Goal: Transaction & Acquisition: Purchase product/service

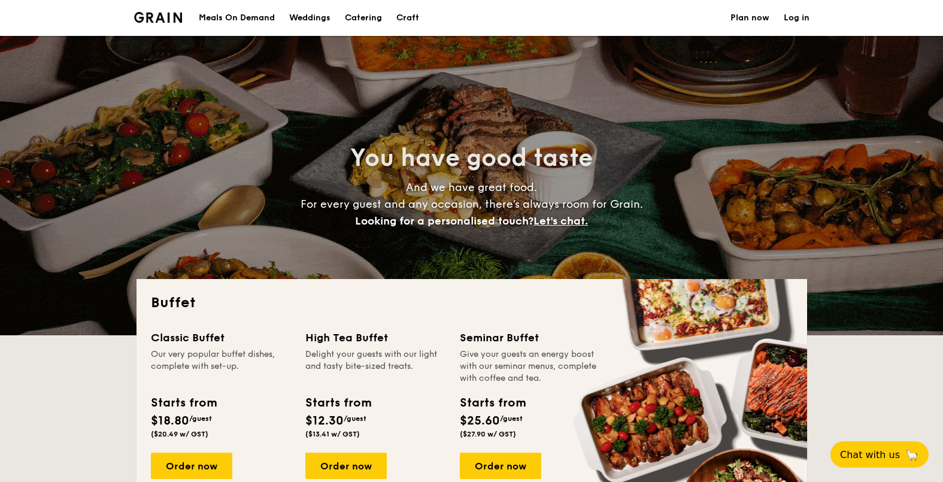
select select
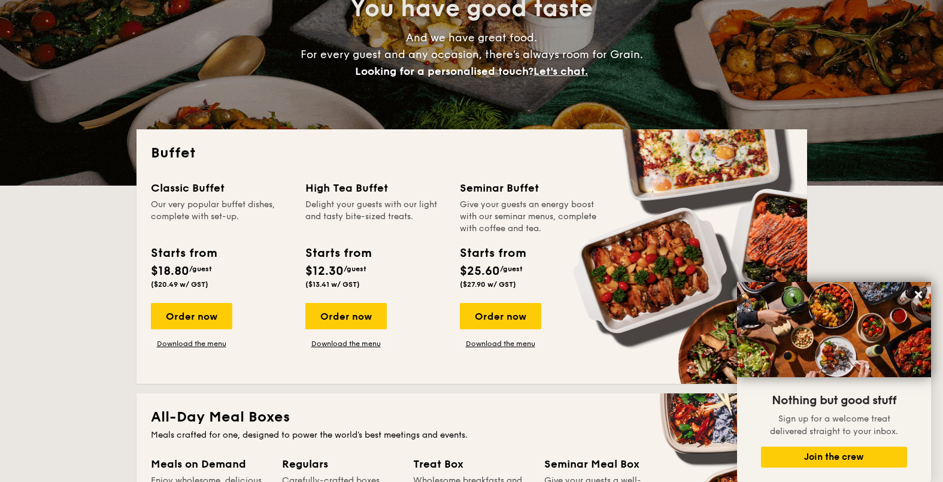
scroll to position [225, 0]
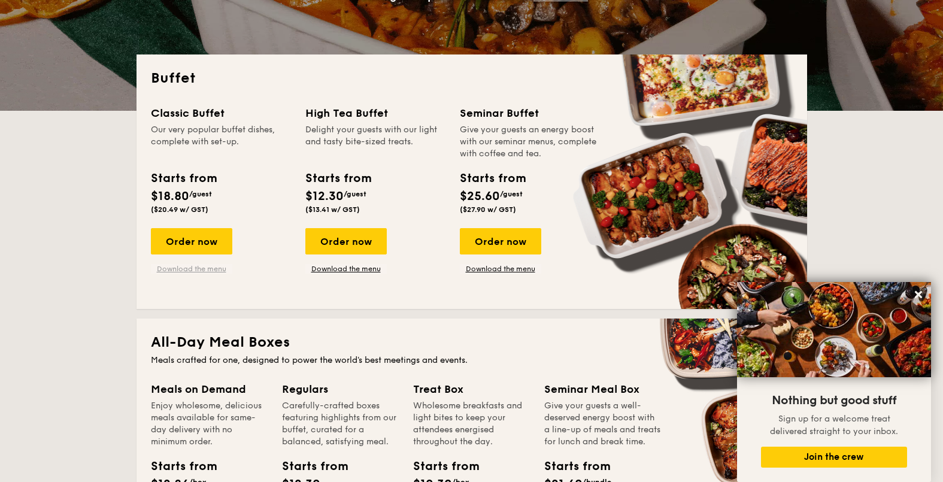
click at [180, 268] on link "Download the menu" at bounding box center [191, 269] width 81 height 10
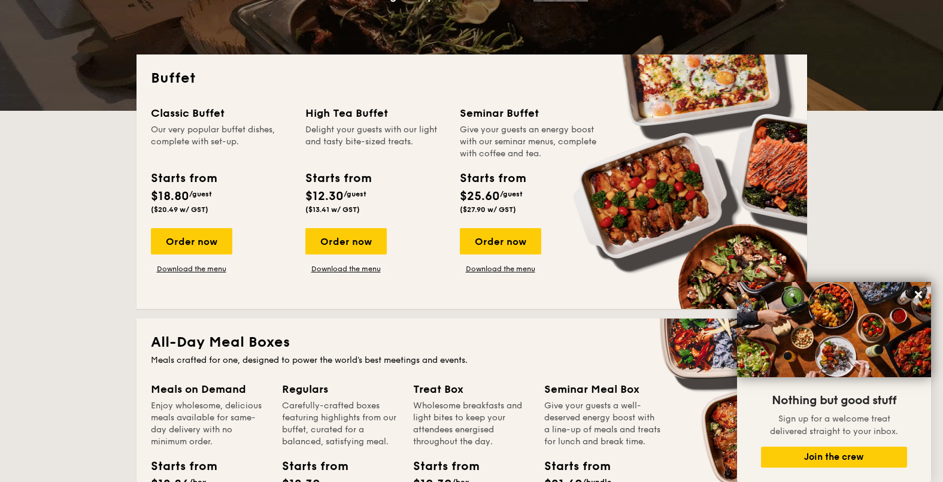
scroll to position [0, 0]
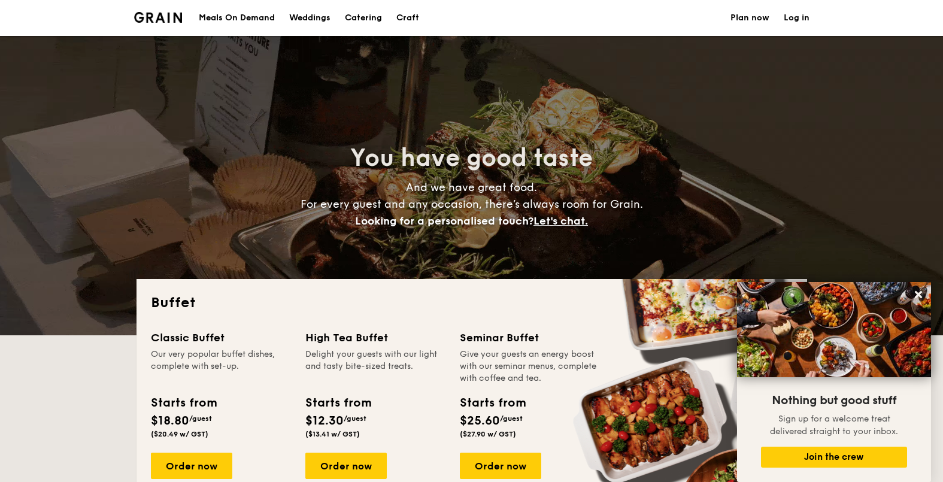
click at [231, 18] on div "Meals On Demand" at bounding box center [237, 18] width 76 height 36
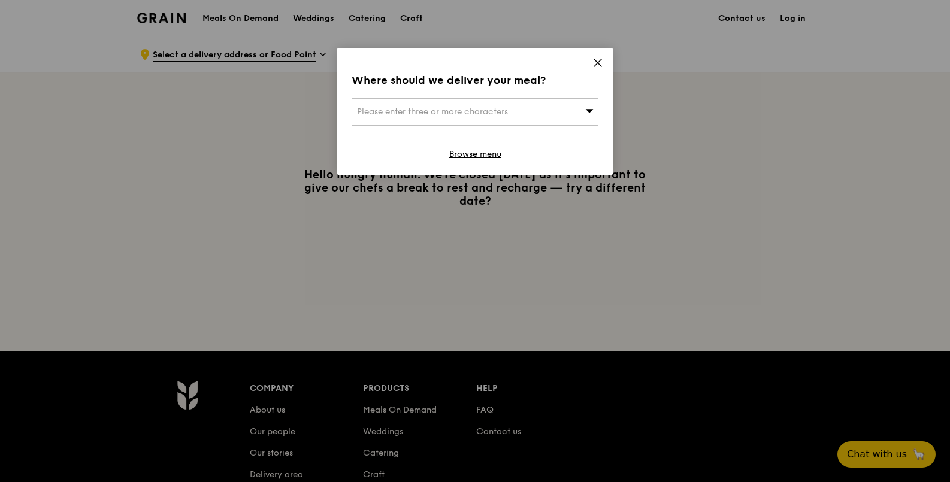
click at [597, 63] on icon at bounding box center [597, 62] width 11 height 11
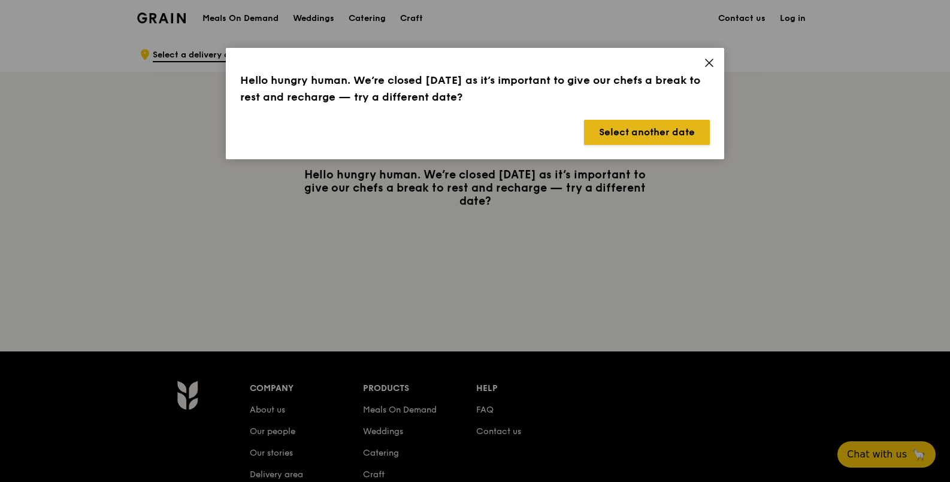
click at [613, 130] on button "Select another date" at bounding box center [647, 132] width 126 height 25
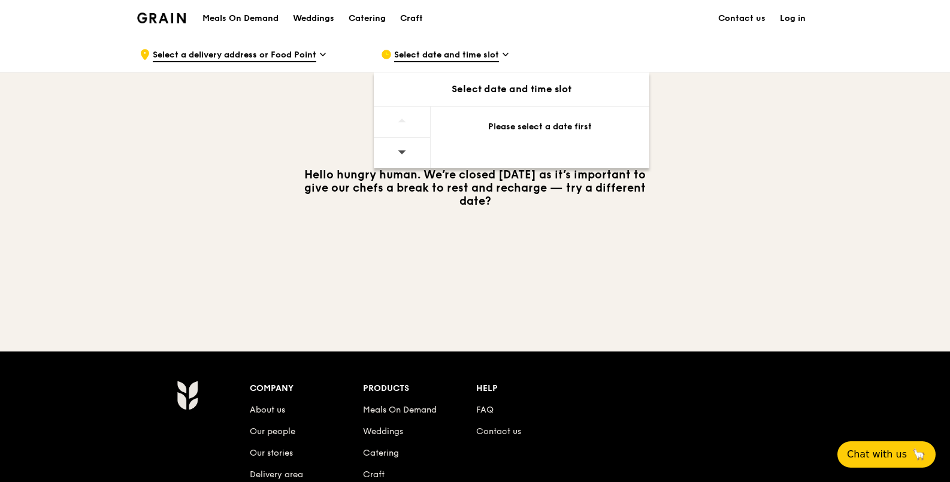
click at [413, 152] on div at bounding box center [402, 153] width 57 height 31
click at [472, 90] on div "Select date and time slot" at bounding box center [511, 89] width 275 height 14
click at [571, 99] on div "Select date and time slot" at bounding box center [511, 89] width 275 height 34
click at [519, 128] on div "Please select a date first" at bounding box center [540, 127] width 190 height 12
drag, startPoint x: 418, startPoint y: 127, endPoint x: 405, endPoint y: 127, distance: 13.2
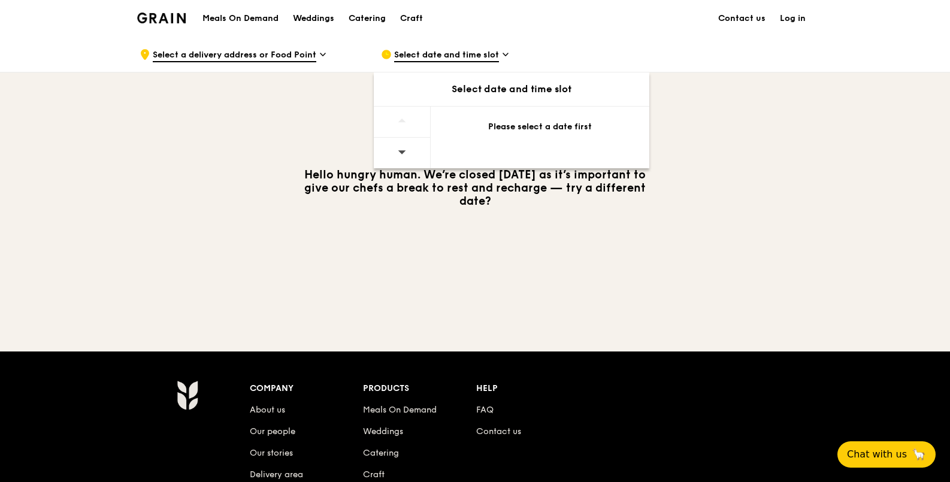
click at [404, 127] on span at bounding box center [402, 121] width 8 height 28
click at [398, 151] on icon at bounding box center [402, 151] width 8 height 9
click at [258, 50] on span "Select a delivery address or Food Point" at bounding box center [234, 55] width 163 height 13
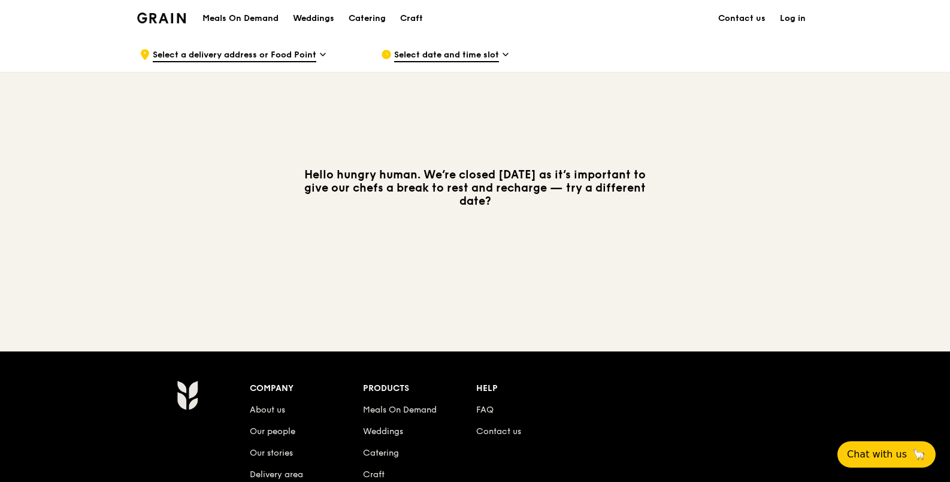
click at [459, 27] on div "Meals On Demand Weddings Catering Craft Contact us Log in" at bounding box center [475, 18] width 676 height 37
click at [415, 408] on link "Meals On Demand" at bounding box center [400, 410] width 74 height 10
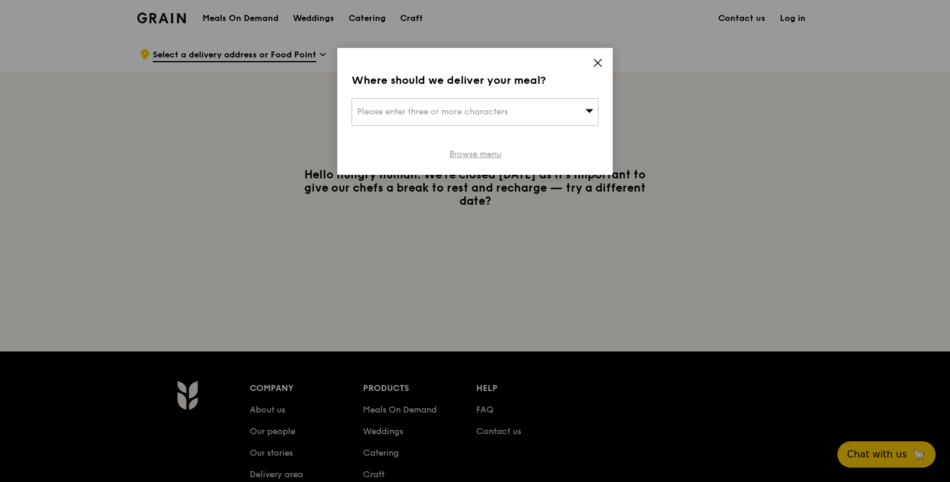
click at [479, 155] on link "Browse menu" at bounding box center [475, 155] width 52 height 12
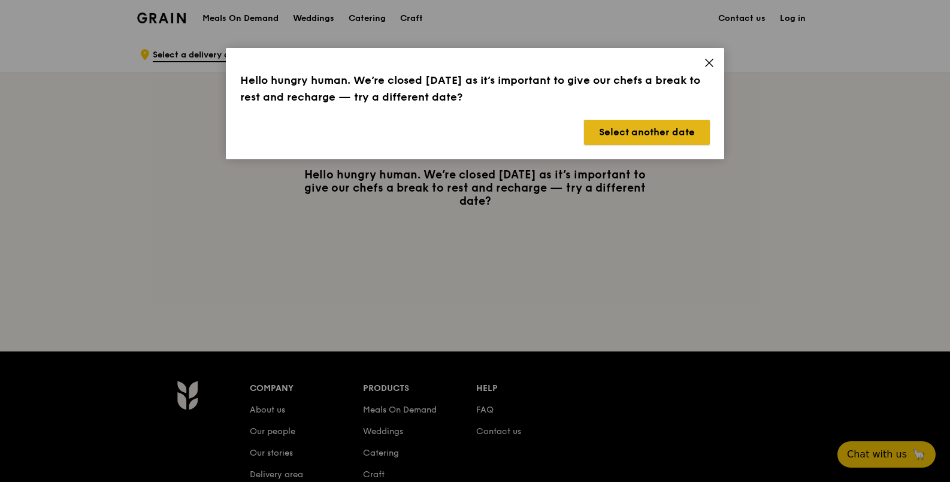
click at [620, 128] on button "Select another date" at bounding box center [647, 132] width 126 height 25
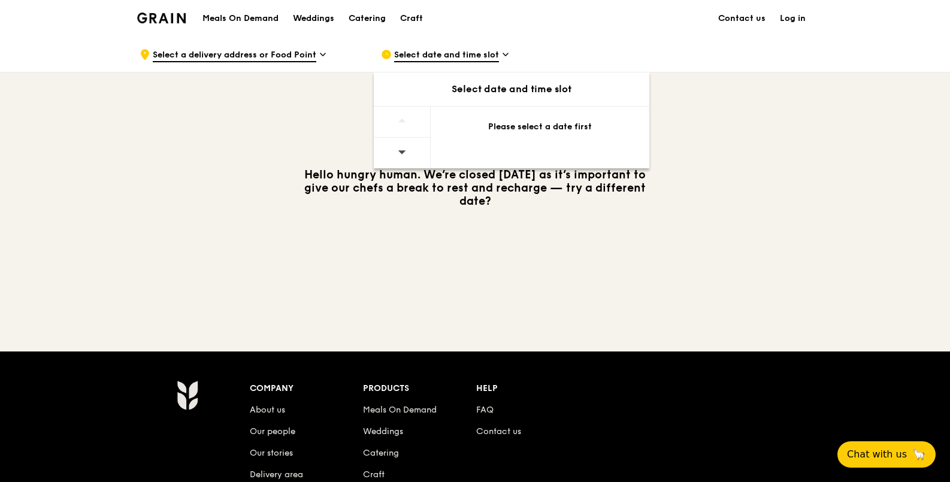
click at [545, 132] on div "Please select a date first" at bounding box center [540, 127] width 190 height 12
click at [406, 157] on div at bounding box center [402, 153] width 57 height 31
click at [357, 15] on div "Catering" at bounding box center [367, 19] width 37 height 36
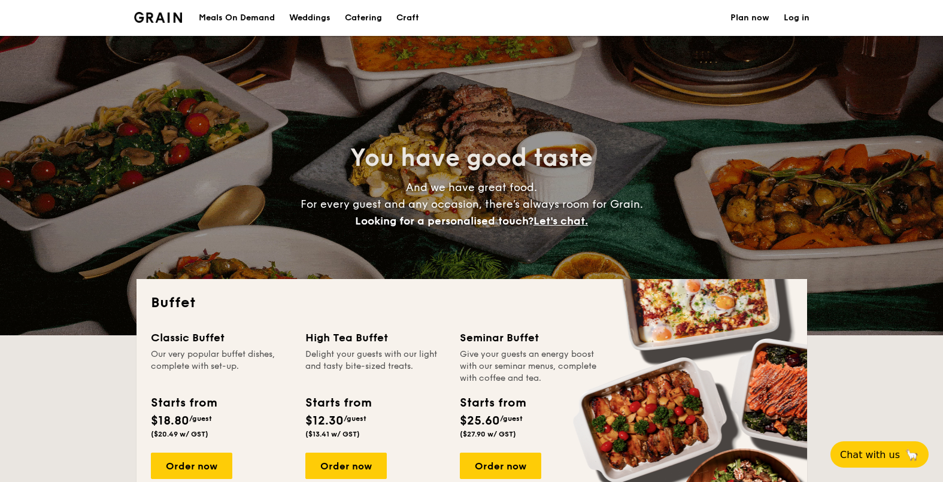
select select
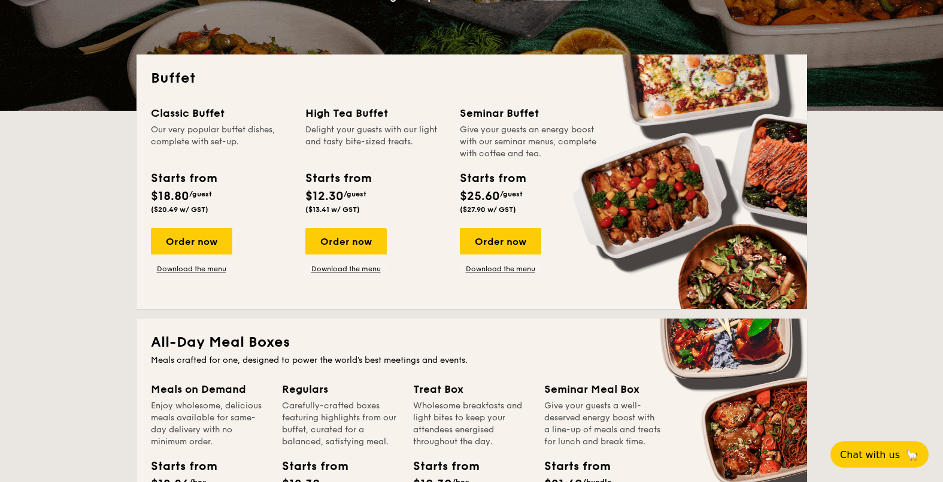
scroll to position [449, 0]
